Goal: Task Accomplishment & Management: Manage account settings

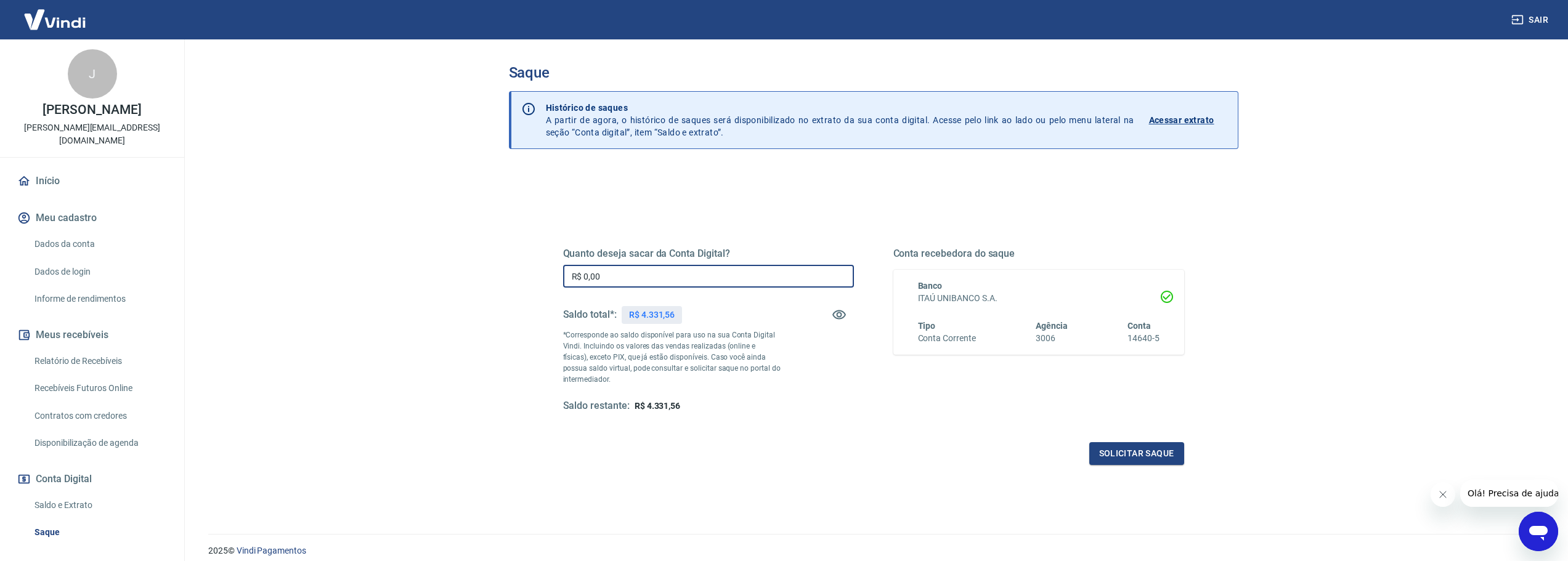
click at [689, 267] on input "R$ 0,00" at bounding box center [708, 276] width 291 height 22
type input "R$ 4.331,56"
click at [1149, 461] on button "Solicitar saque" at bounding box center [1136, 453] width 95 height 22
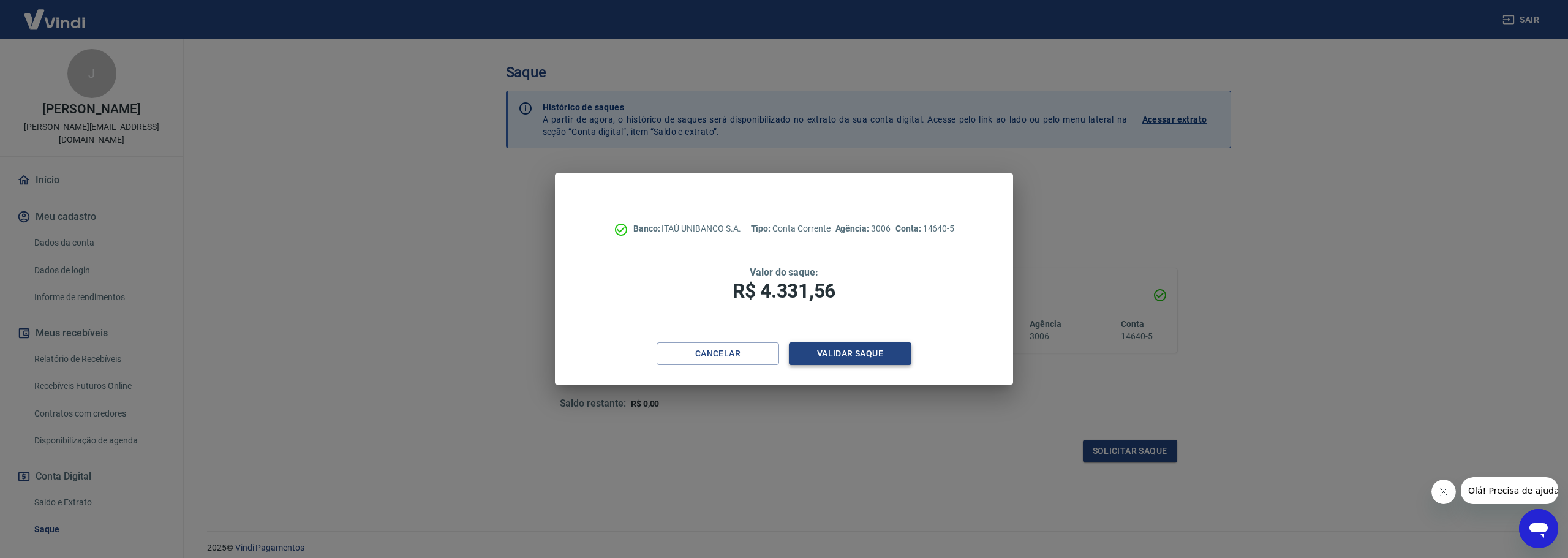
click at [854, 355] on button "Validar saque" at bounding box center [850, 353] width 123 height 22
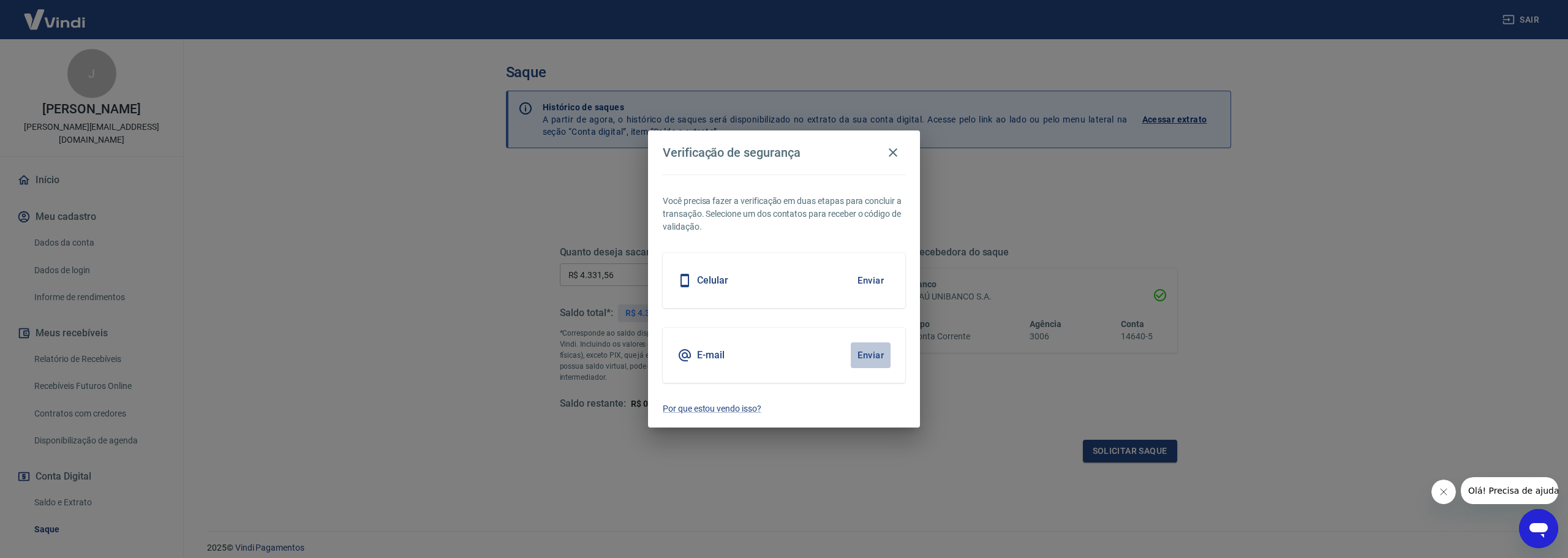
click at [878, 358] on button "Enviar" at bounding box center [870, 355] width 40 height 26
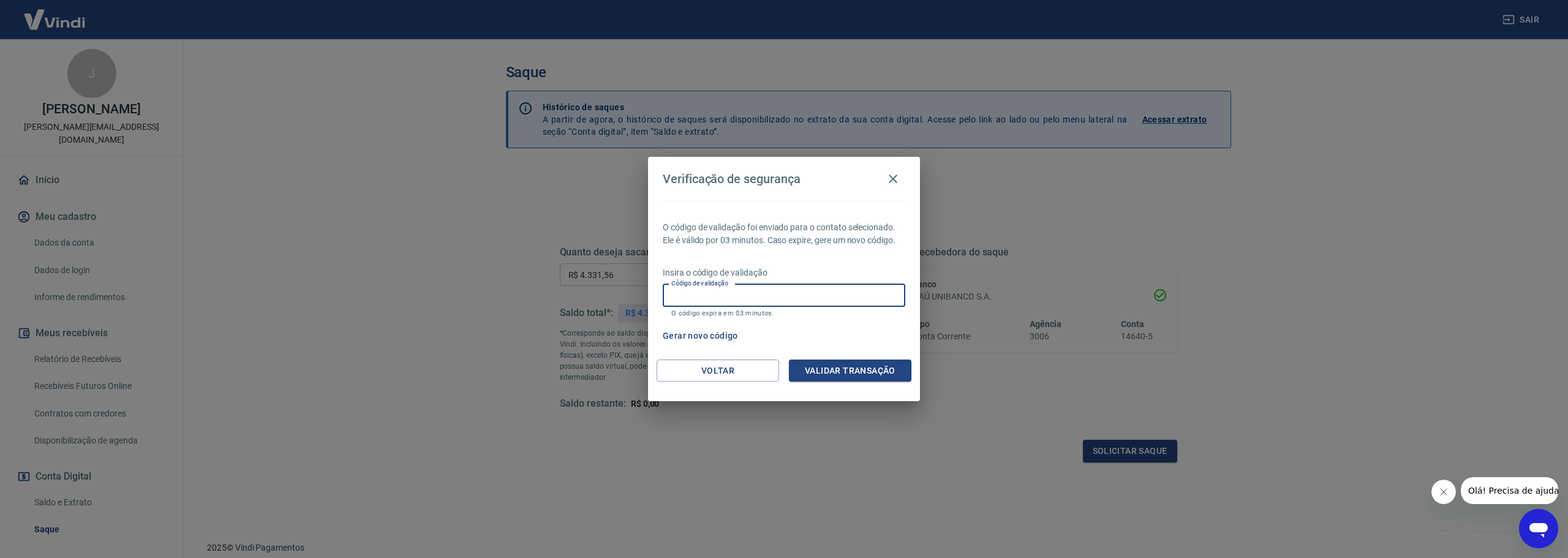
drag, startPoint x: 797, startPoint y: 290, endPoint x: 805, endPoint y: 306, distance: 17.9
click at [797, 290] on input "Código de validação" at bounding box center [784, 295] width 243 height 22
paste input "295619"
type input "295619"
click at [847, 376] on button "Validar transação" at bounding box center [850, 371] width 123 height 22
